Goal: Transaction & Acquisition: Subscribe to service/newsletter

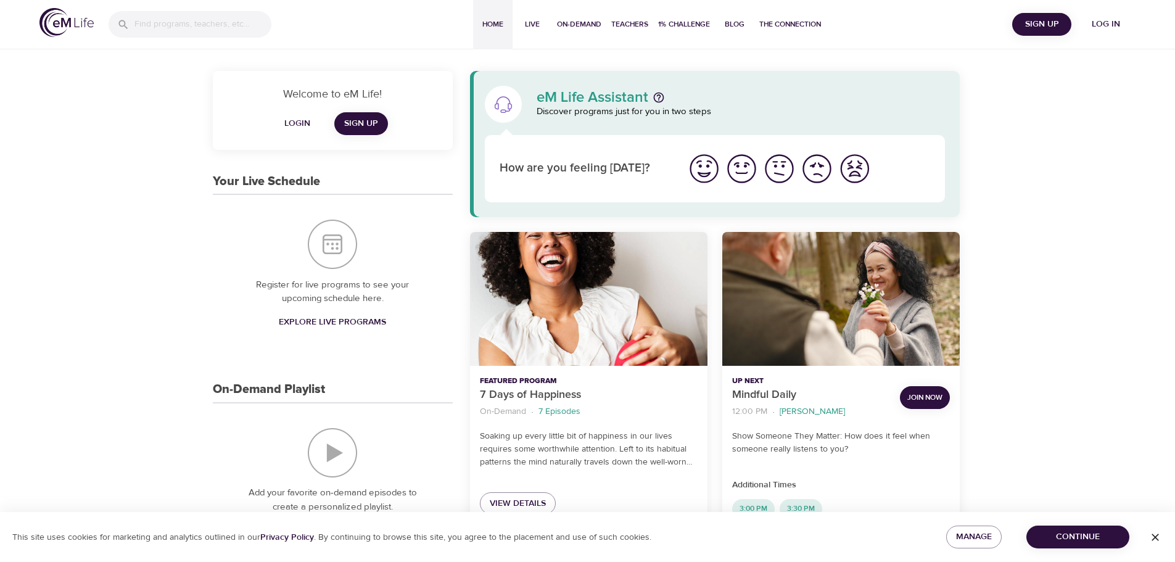
click at [292, 123] on span "Login" at bounding box center [297, 123] width 30 height 15
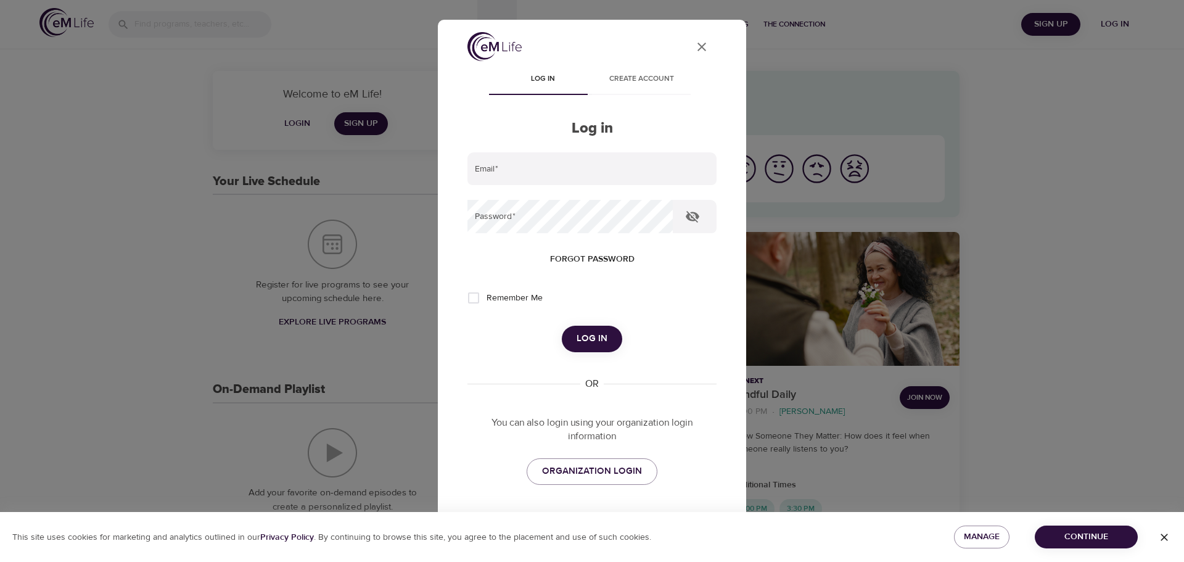
type input "[PERSON_NAME][EMAIL_ADDRESS][DOMAIN_NAME]"
click at [586, 332] on span "Log in" at bounding box center [592, 339] width 31 height 16
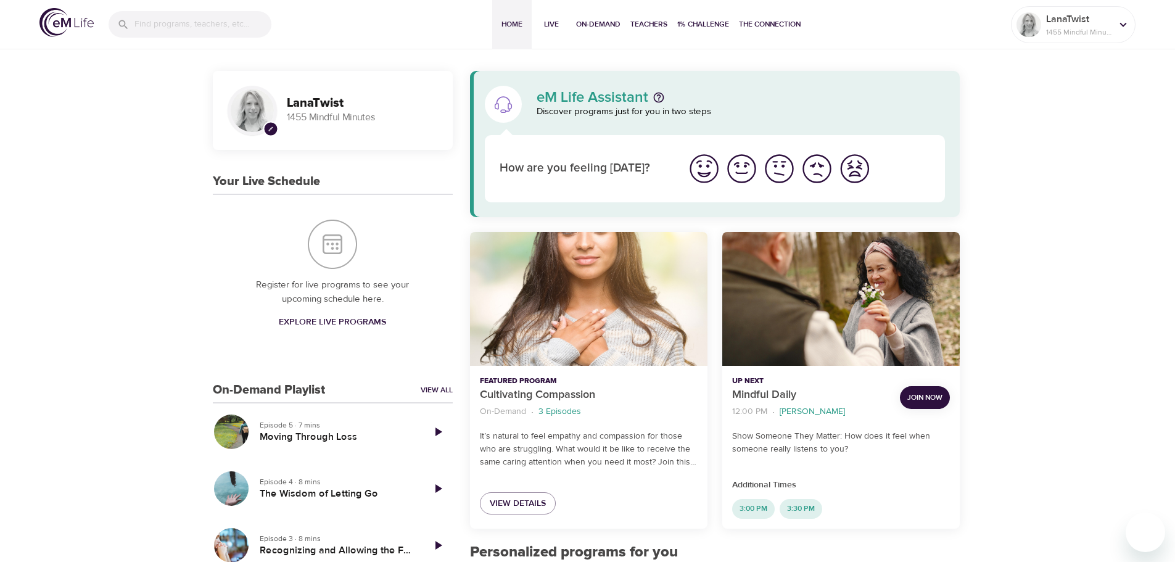
click at [339, 319] on span "Explore Live Programs" at bounding box center [332, 322] width 107 height 15
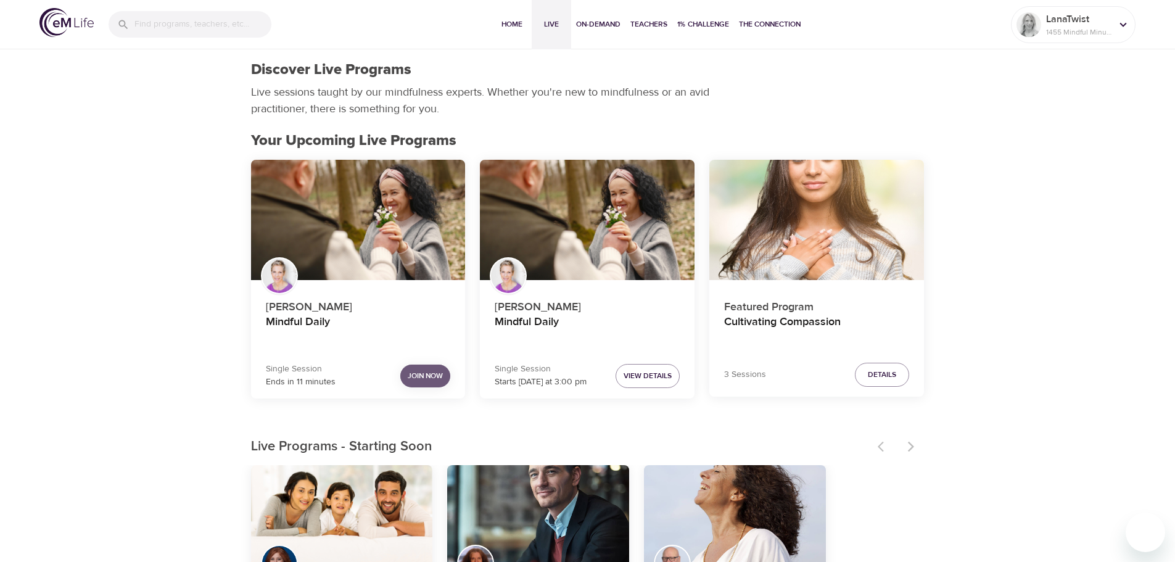
click at [422, 375] on span "Join Now" at bounding box center [425, 375] width 35 height 13
